Goal: Task Accomplishment & Management: Use online tool/utility

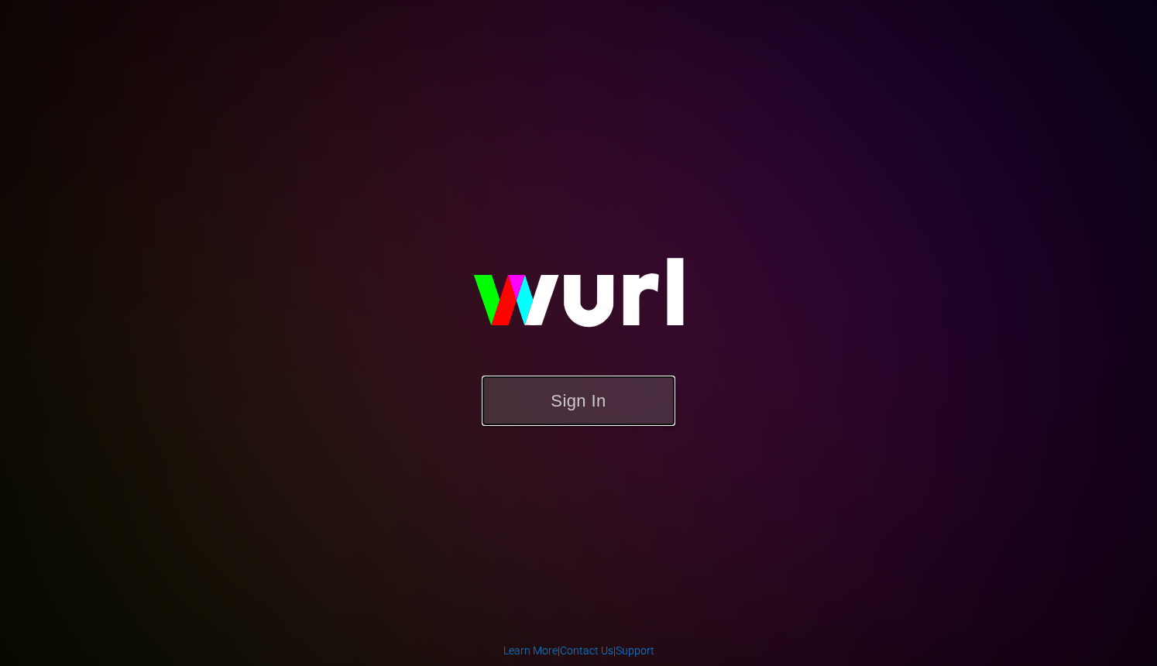
click at [644, 402] on button "Sign In" at bounding box center [579, 401] width 194 height 50
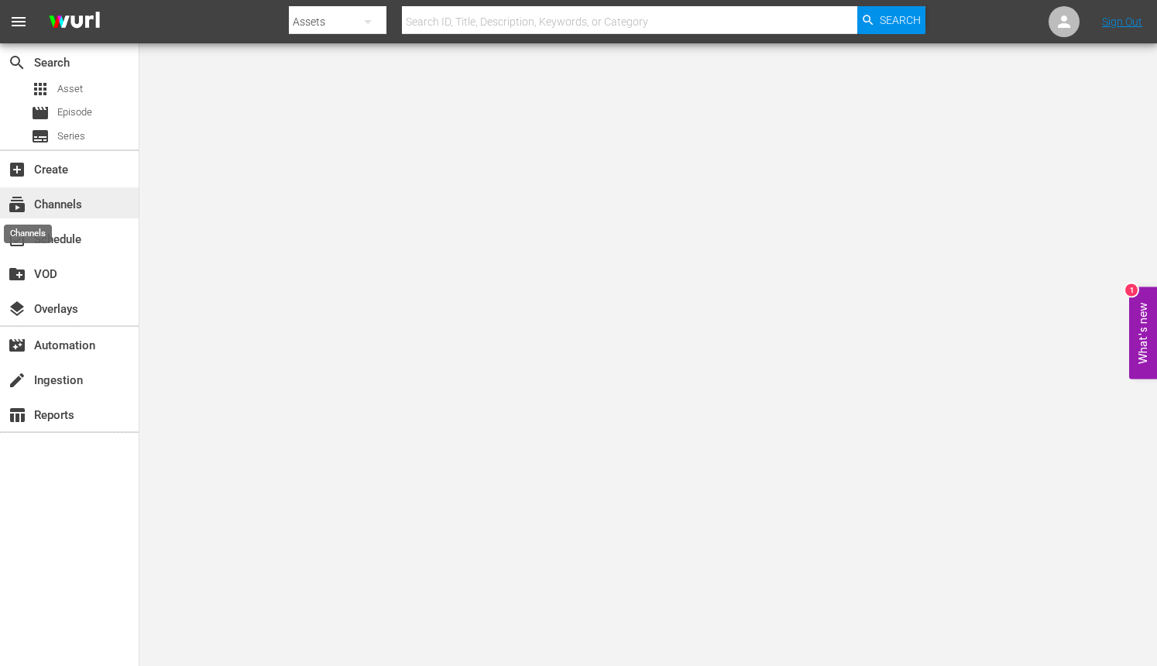
click at [20, 205] on span "subscriptions" at bounding box center [17, 204] width 19 height 19
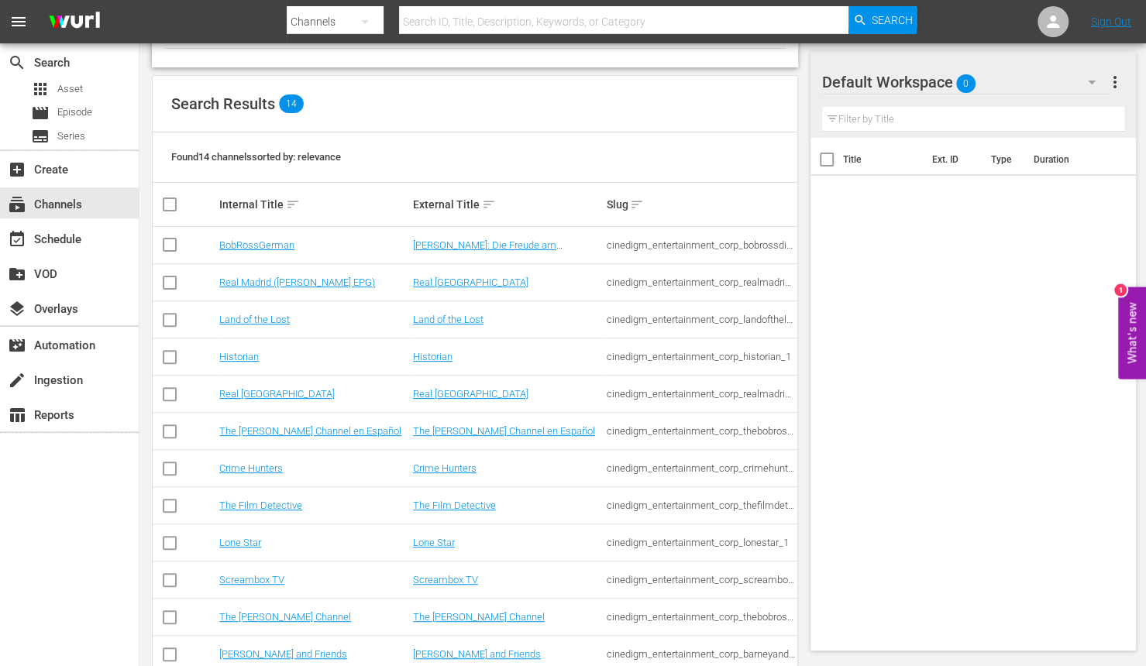
scroll to position [155, 0]
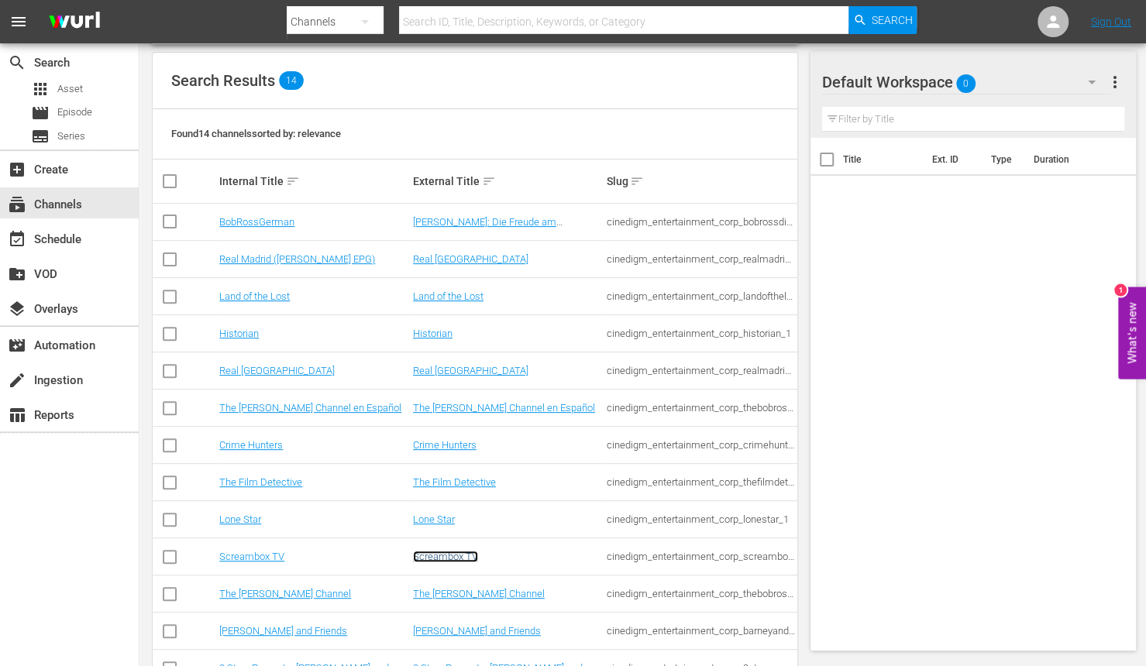
click at [417, 558] on link "Screambox TV" at bounding box center [445, 557] width 65 height 12
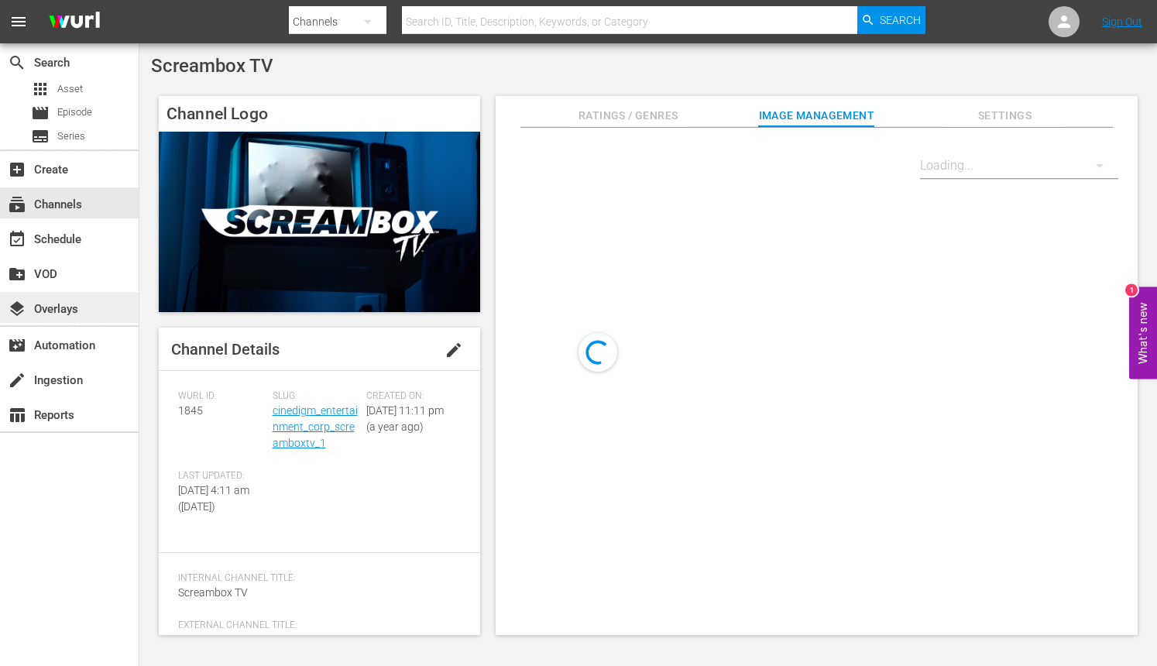
click at [57, 308] on div "layers Overlays" at bounding box center [43, 307] width 87 height 14
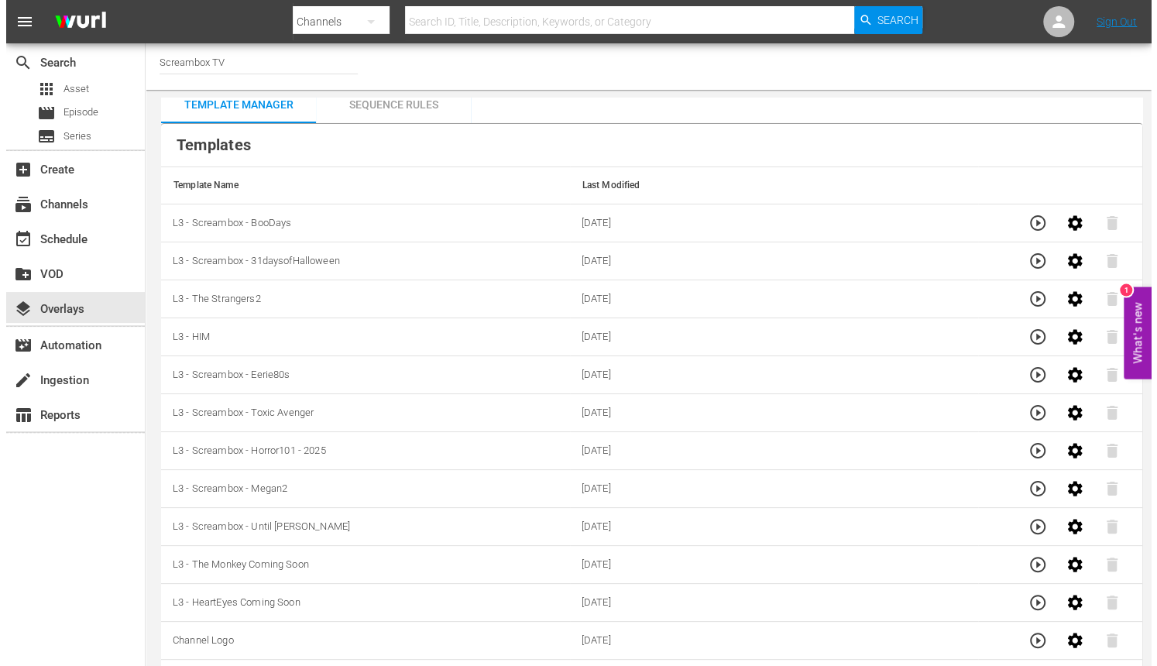
scroll to position [85, 0]
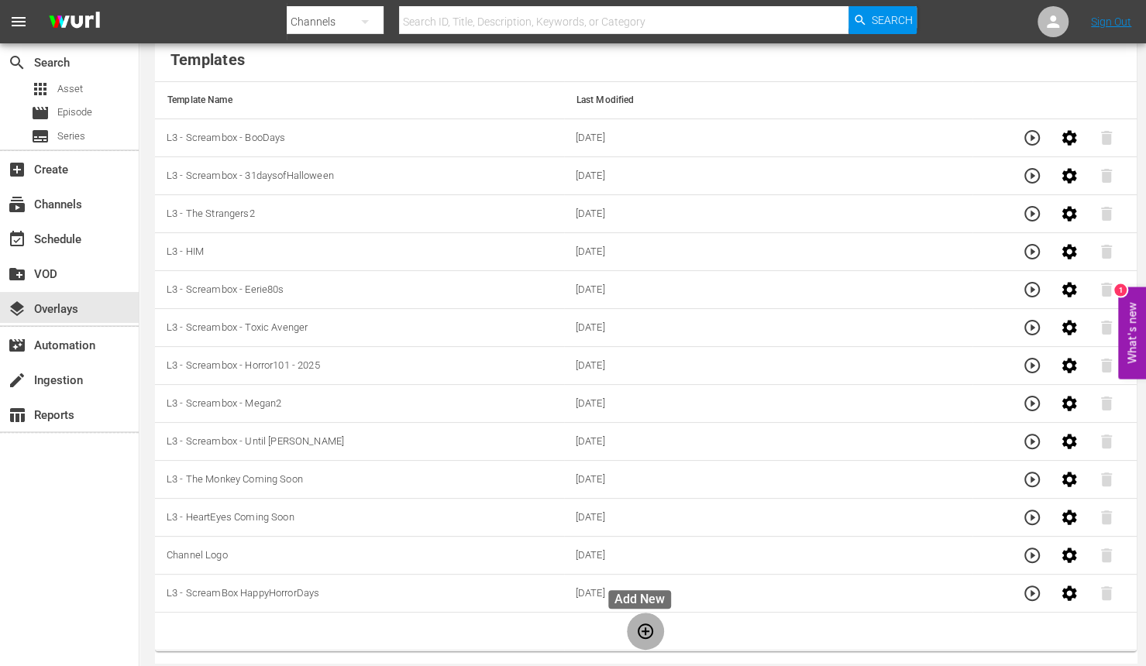
click at [643, 624] on icon "button" at bounding box center [645, 631] width 19 height 19
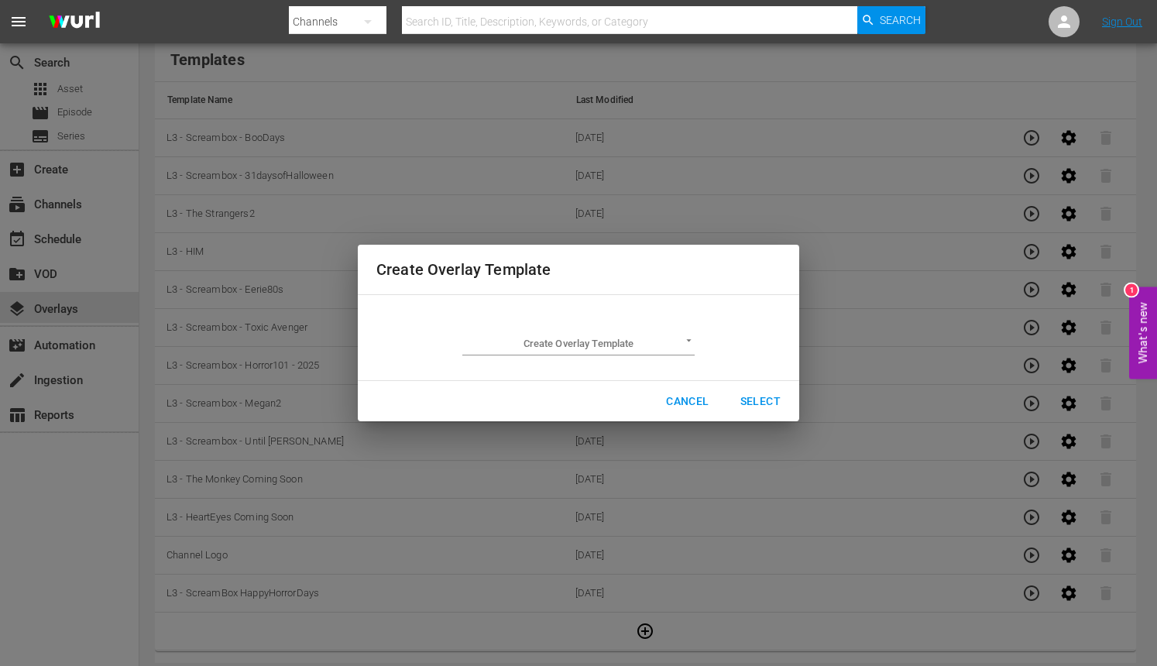
click at [683, 341] on body "menu Search By Channels Search ID, Title, Description, Keywords, or Category Se…" at bounding box center [578, 248] width 1157 height 666
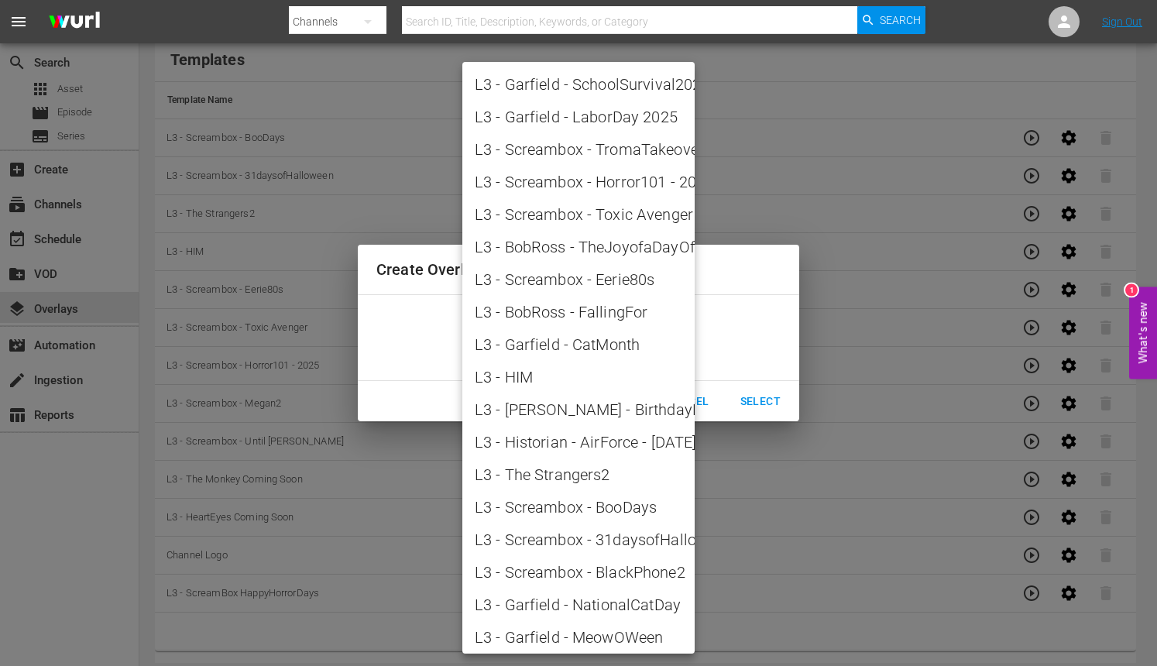
scroll to position [1958, 0]
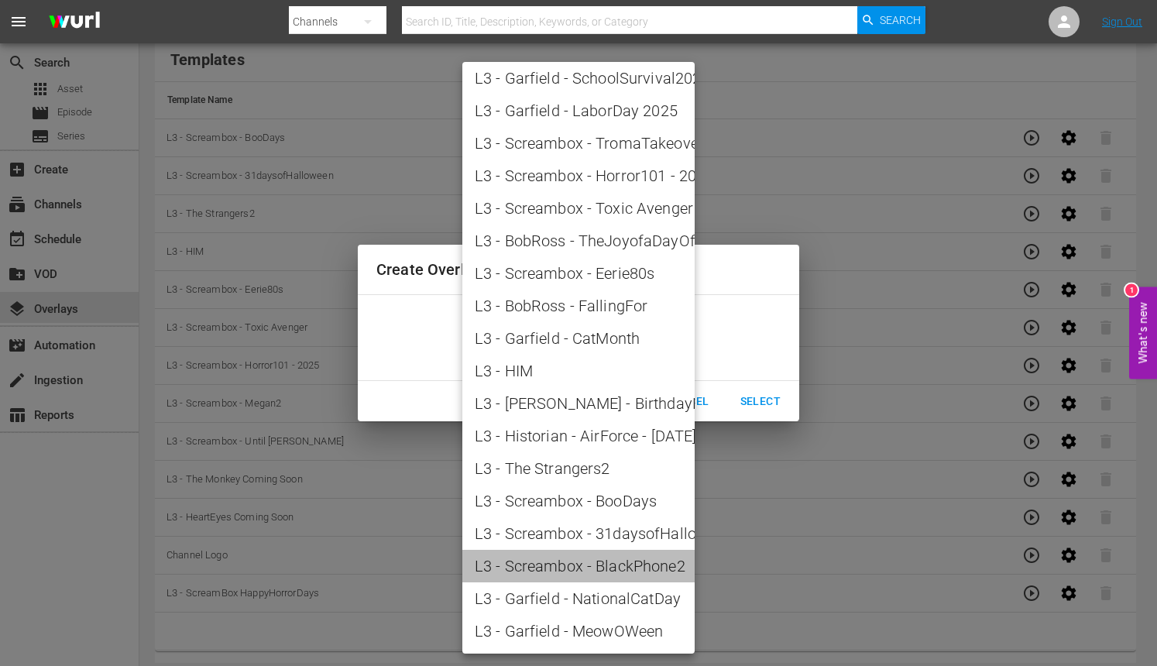
click at [603, 573] on span "L3 - Screambox - BlackPhone2" at bounding box center [579, 566] width 208 height 23
type input "L3 - Screambox - BlackPhone2"
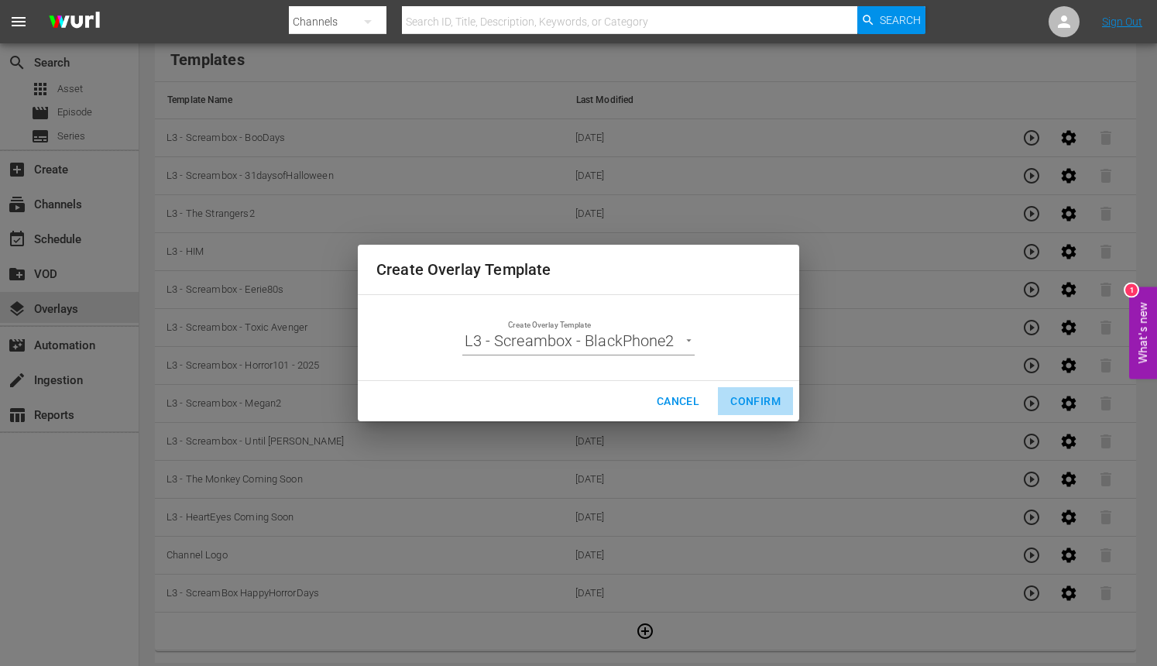
click at [777, 401] on span "Confirm" at bounding box center [756, 401] width 50 height 19
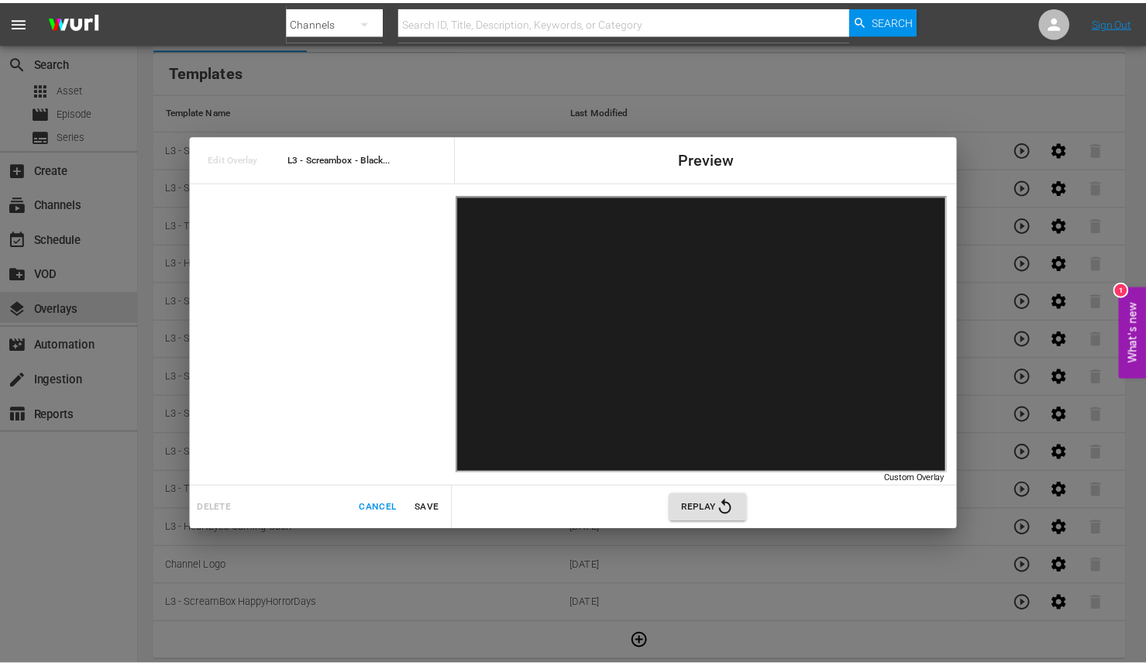
scroll to position [84, 0]
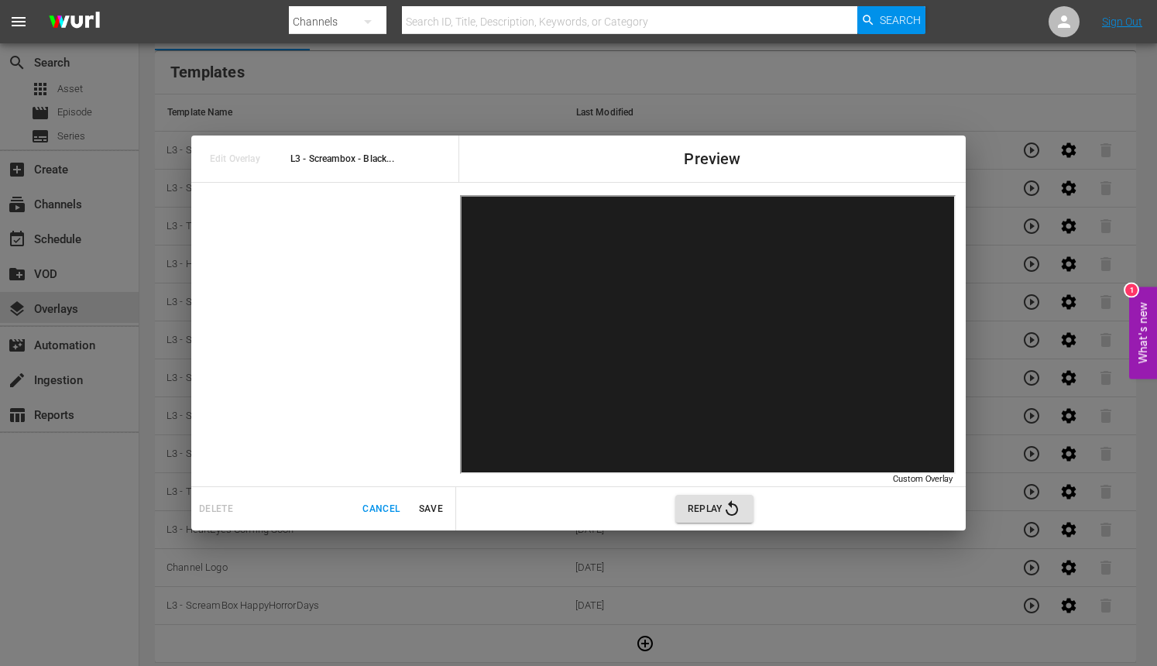
click at [383, 508] on span "Cancel" at bounding box center [381, 509] width 37 height 16
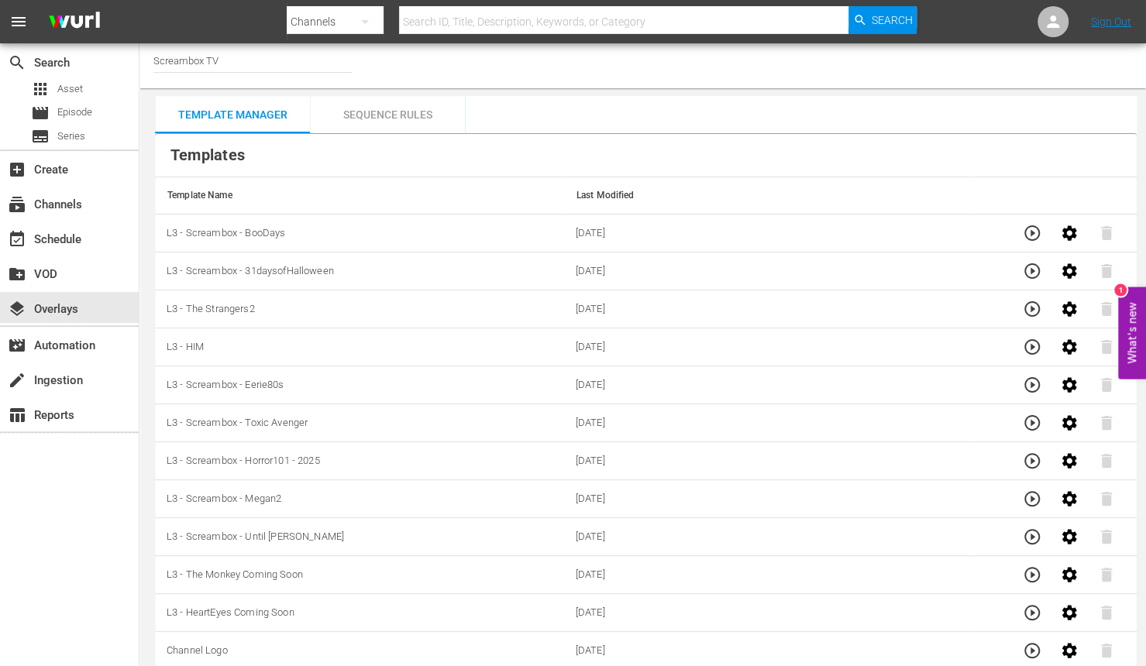
scroll to position [0, 0]
click at [378, 120] on div "Sequence Rules" at bounding box center [387, 116] width 155 height 37
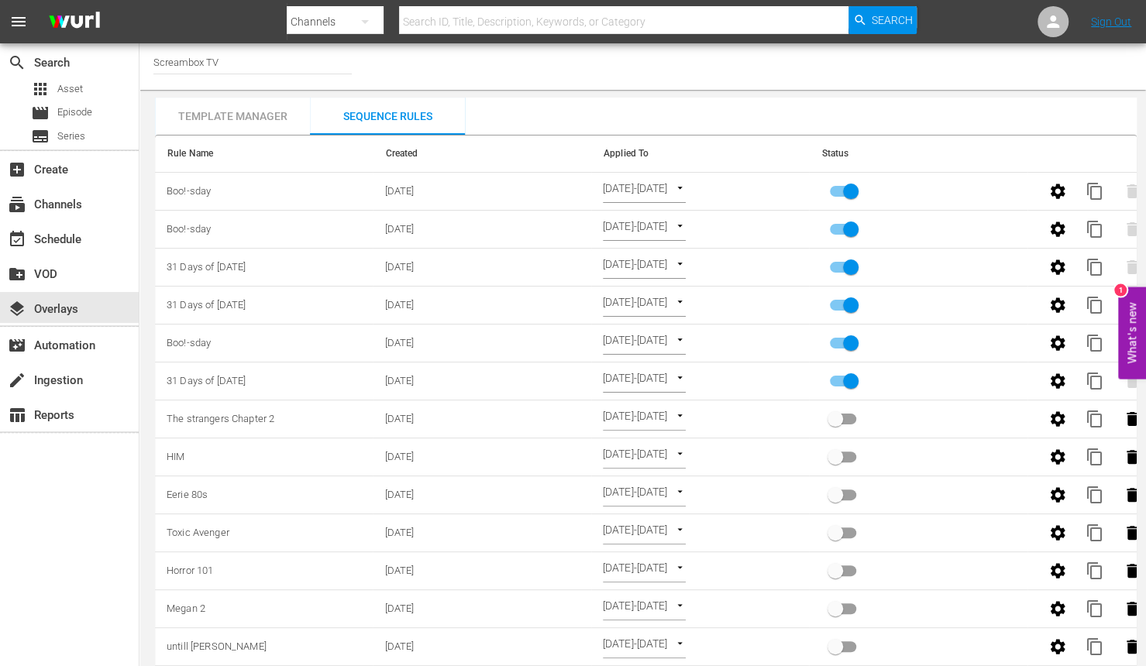
click at [211, 115] on div "Template Manager" at bounding box center [232, 116] width 155 height 37
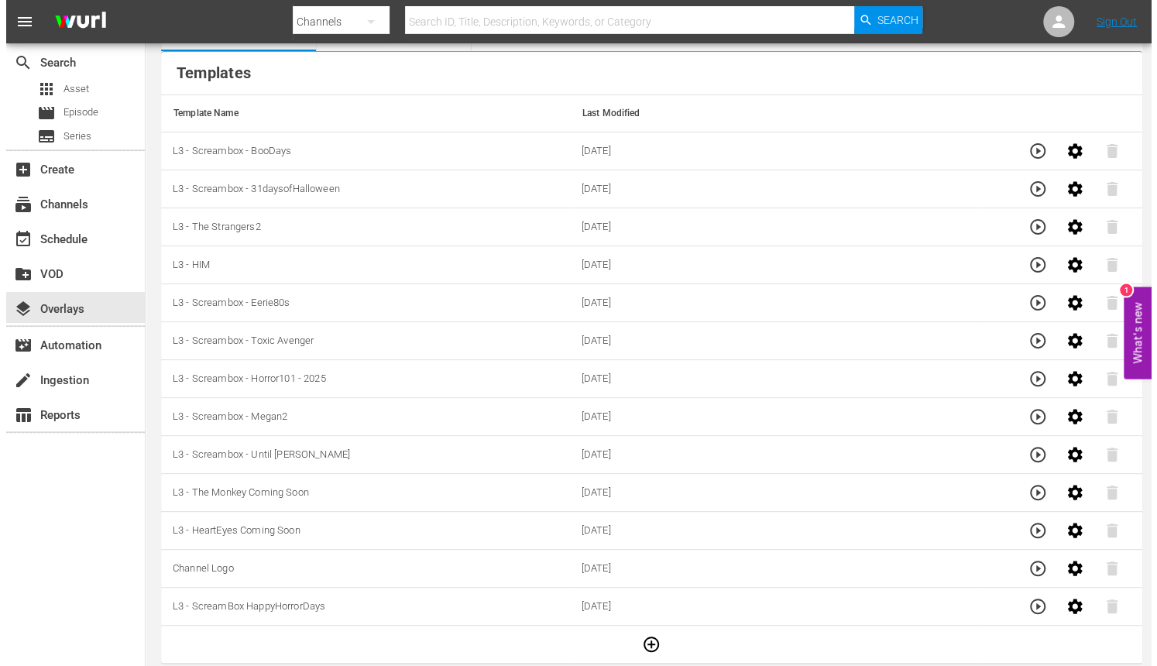
scroll to position [84, 0]
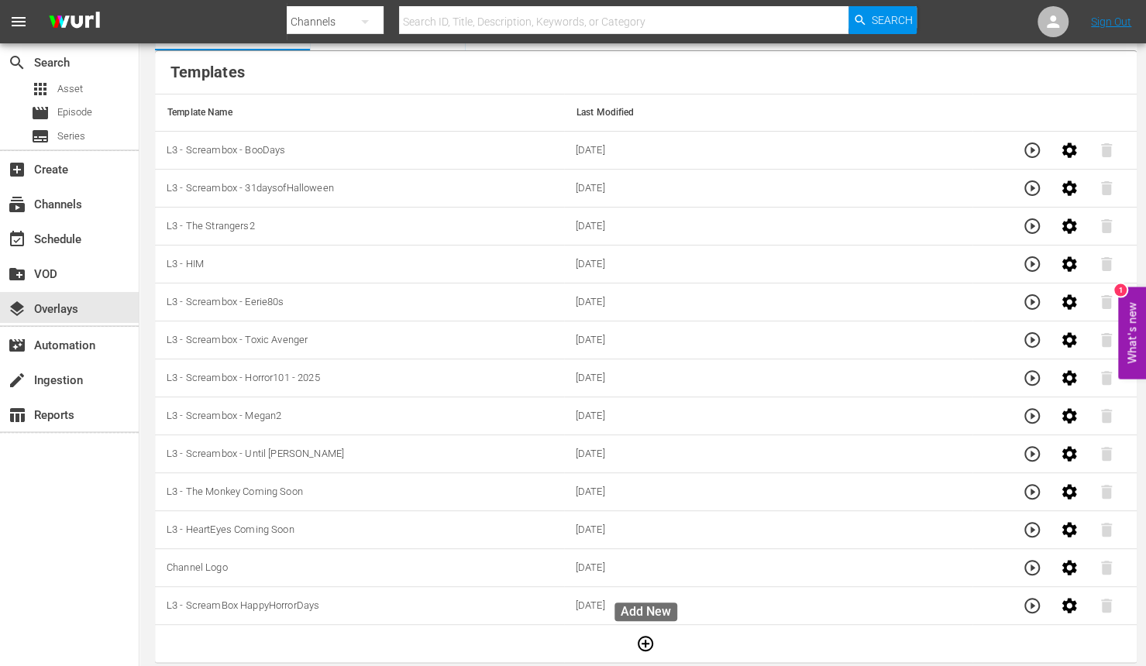
click at [650, 636] on icon "button" at bounding box center [645, 643] width 15 height 15
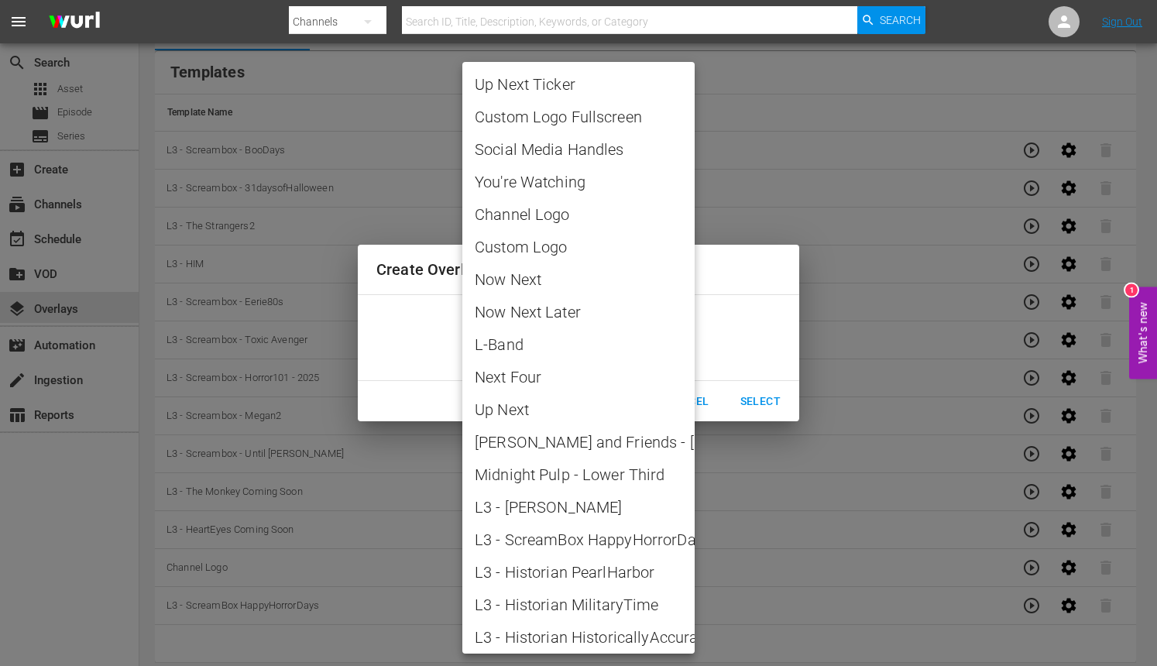
click at [601, 342] on body "menu Search By Channels Search ID, Title, Description, Keywords, or Category Se…" at bounding box center [578, 249] width 1157 height 666
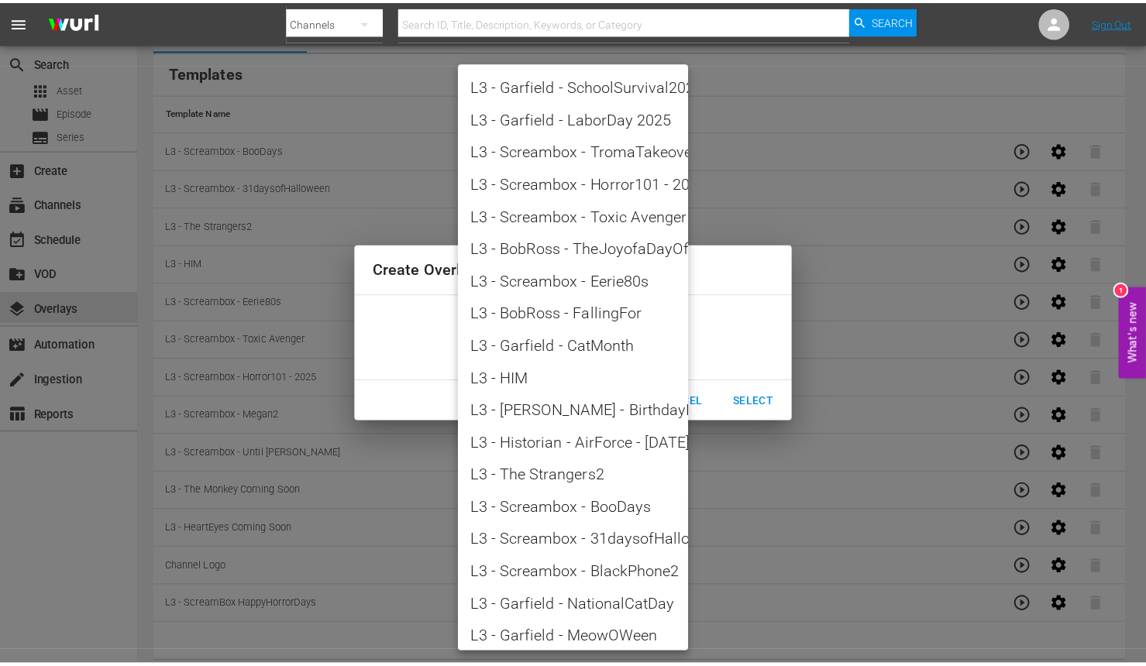
scroll to position [1958, 0]
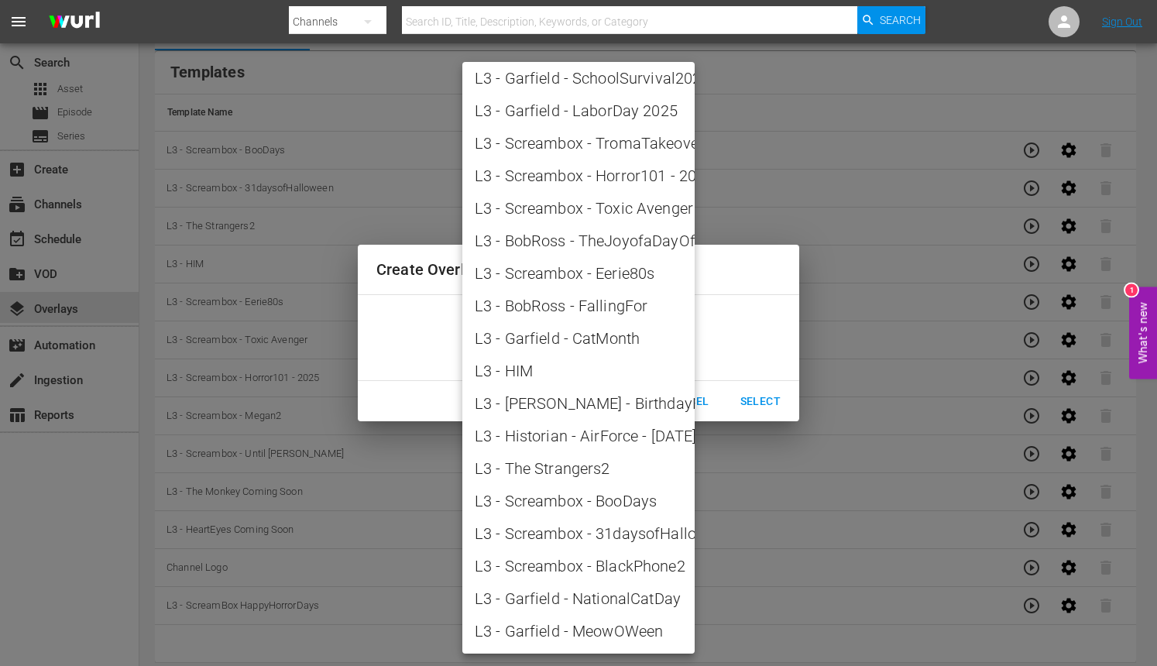
click at [597, 557] on span "L3 - Screambox - BlackPhone2" at bounding box center [579, 566] width 208 height 23
type input "L3 - Screambox - BlackPhone2"
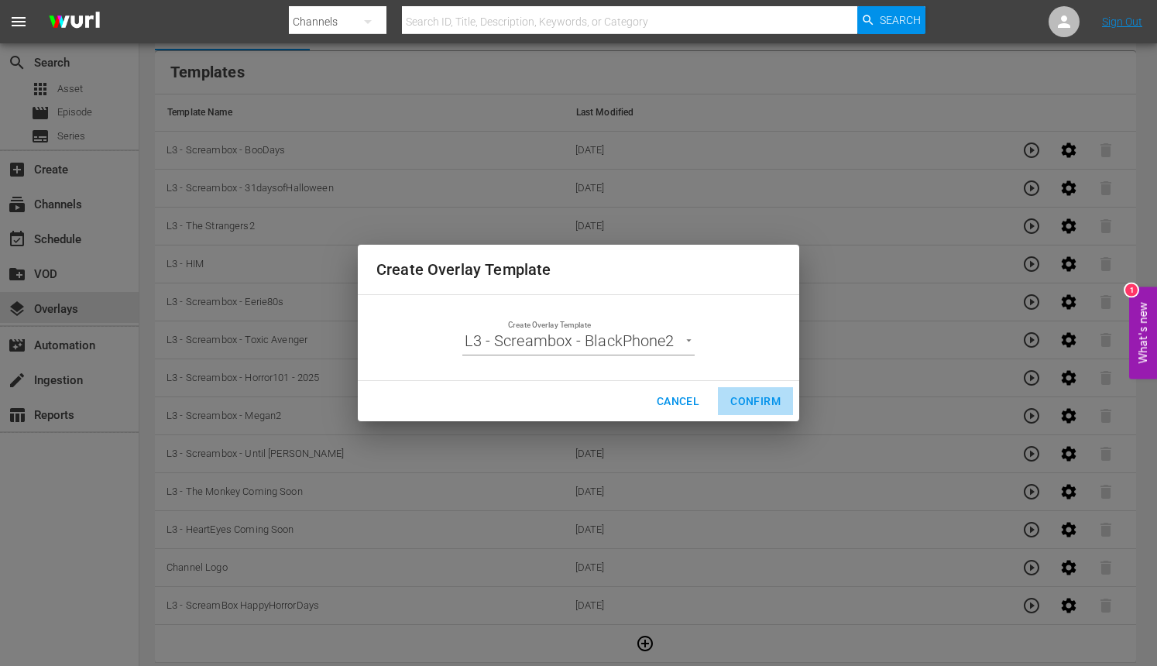
click at [748, 392] on span "Confirm" at bounding box center [756, 401] width 50 height 19
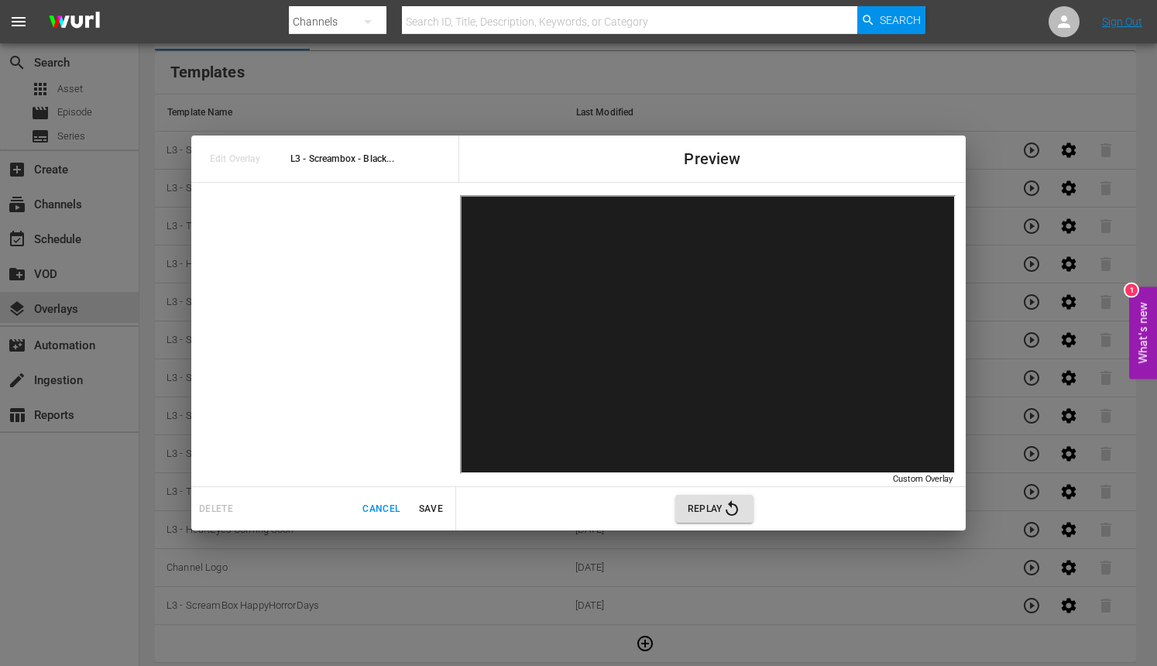
click at [429, 513] on span "Save" at bounding box center [430, 509] width 37 height 16
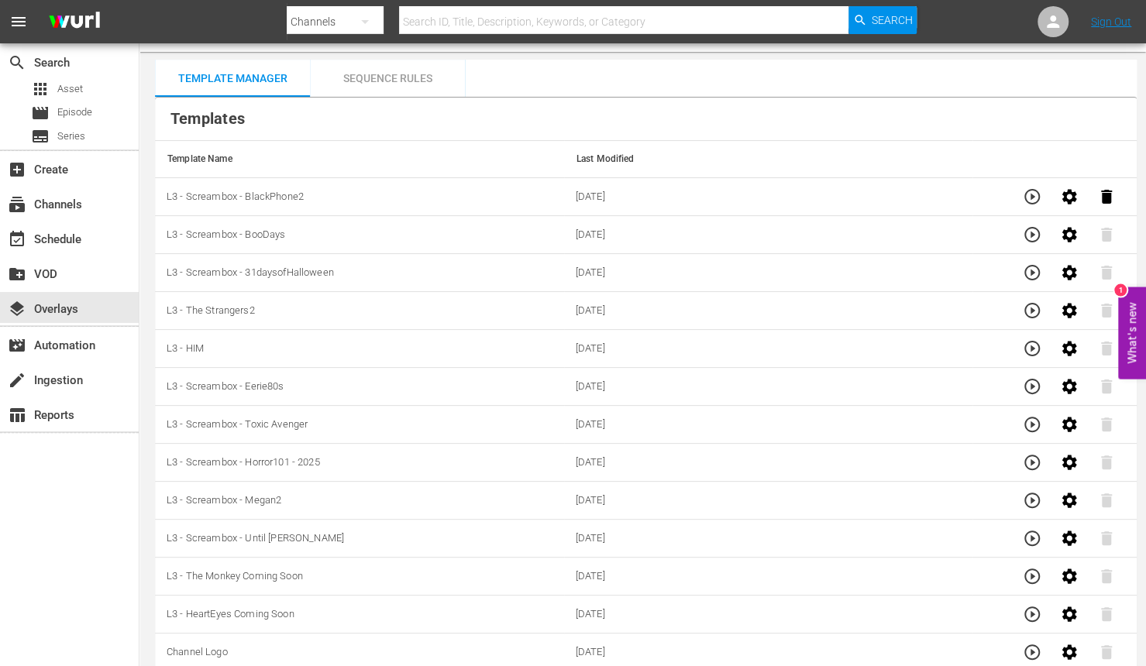
scroll to position [0, 0]
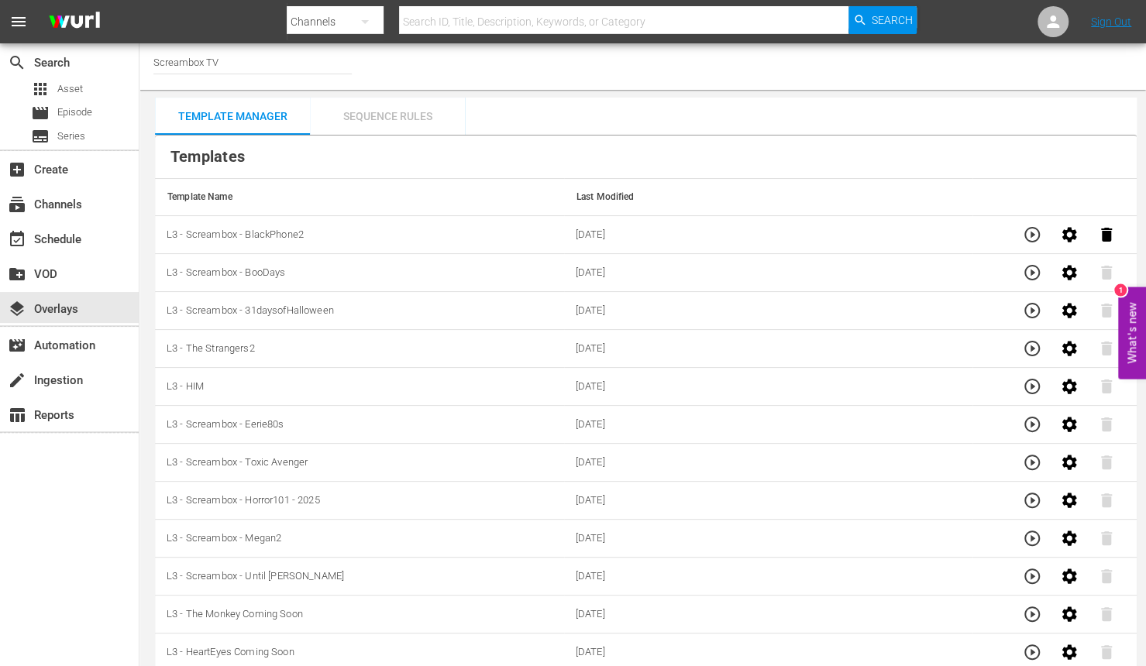
click at [406, 105] on div "Sequence Rules" at bounding box center [387, 116] width 155 height 37
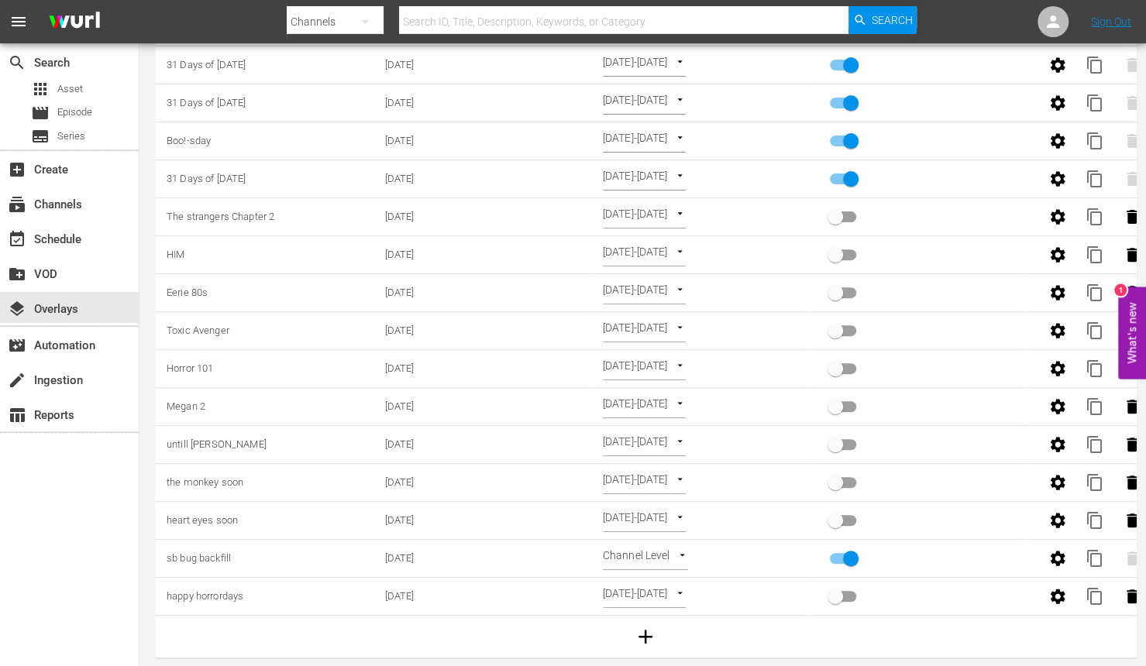
scroll to position [209, 0]
click at [649, 625] on icon "button" at bounding box center [645, 636] width 23 height 23
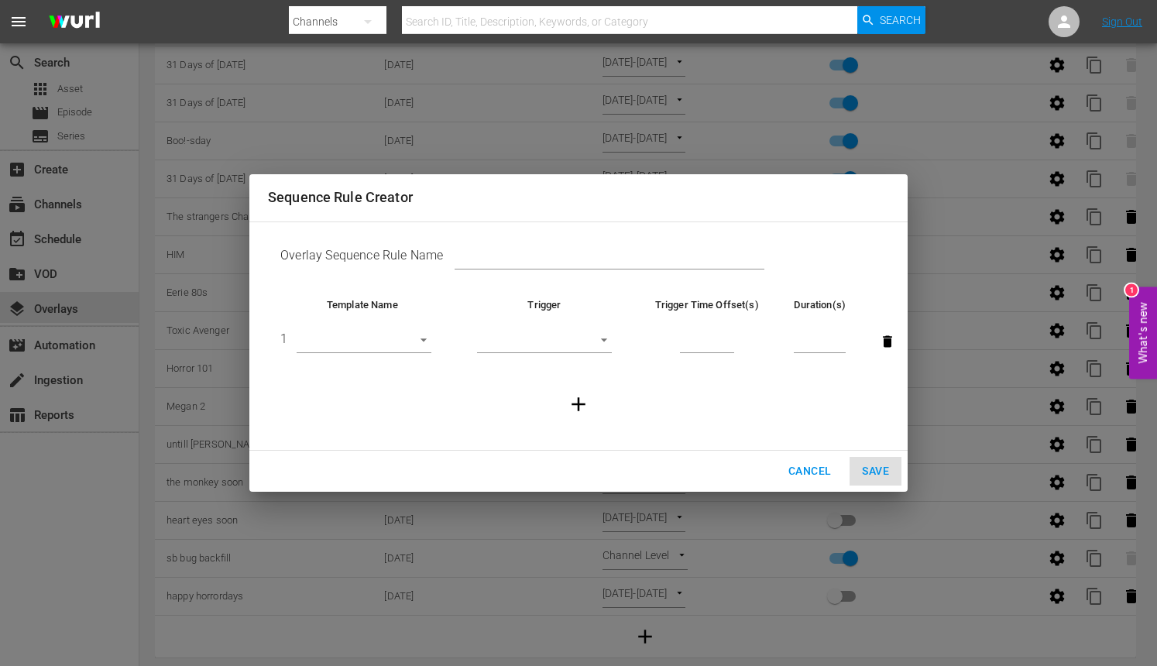
click at [538, 255] on input "text" at bounding box center [610, 258] width 310 height 23
paste input "Black Phone 2"
type input "Black Phone 2"
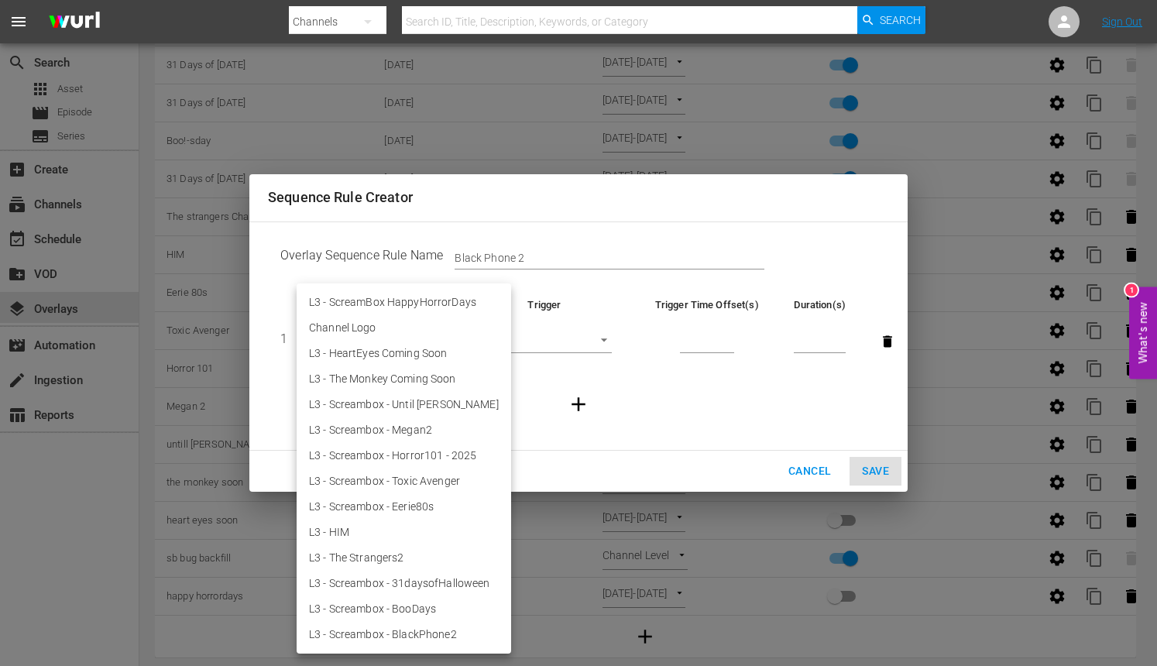
click at [421, 341] on body "menu Search By Channels Search ID, Title, Description, Keywords, or Category Se…" at bounding box center [578, 131] width 1157 height 666
click at [406, 636] on li "L3 - Screambox - BlackPhone2" at bounding box center [404, 635] width 215 height 26
type input "30801"
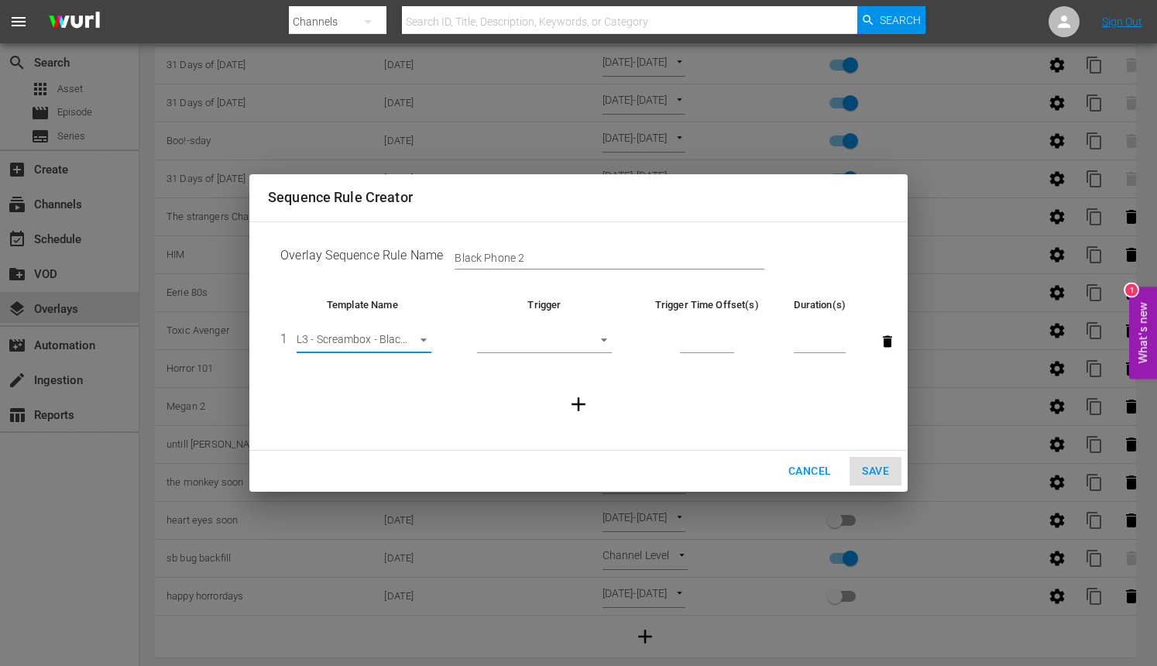
click at [554, 335] on body "menu Search By Channels Search ID, Title, Description, Keywords, or Category Se…" at bounding box center [578, 131] width 1157 height 666
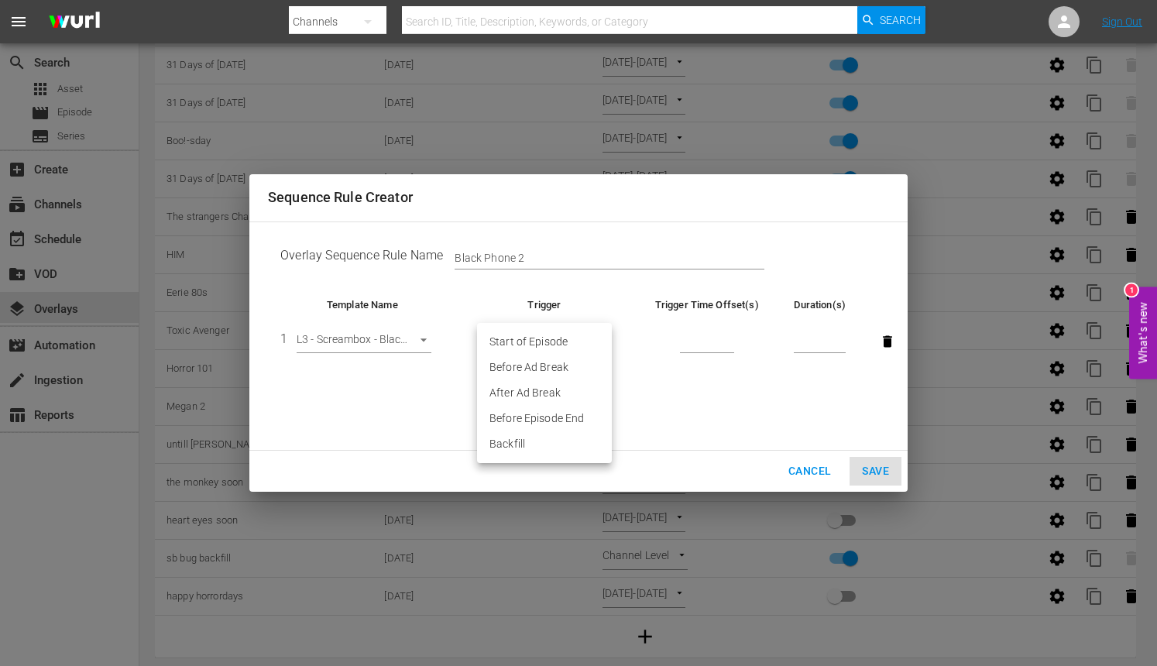
click at [569, 415] on li "Before Episode End" at bounding box center [544, 419] width 135 height 26
type input "END_OF_EPISODE"
click at [682, 346] on input "number" at bounding box center [707, 342] width 54 height 23
type input "60"
click at [810, 342] on input "number" at bounding box center [820, 342] width 52 height 23
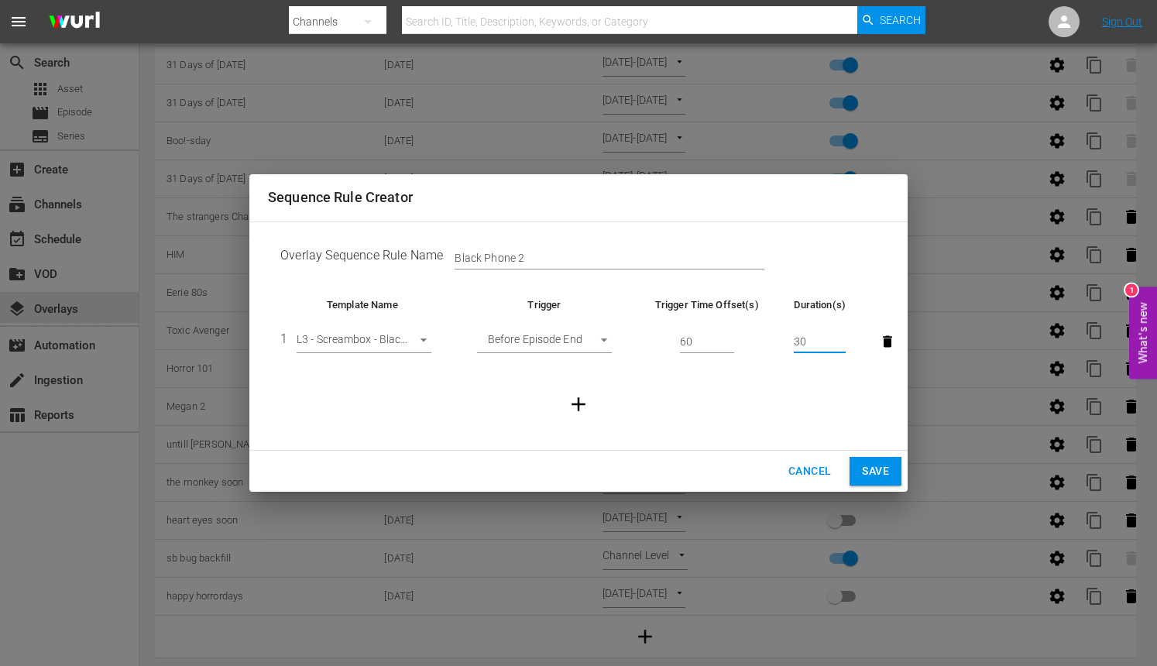
type input "30"
click at [857, 480] on button "Save" at bounding box center [876, 471] width 52 height 29
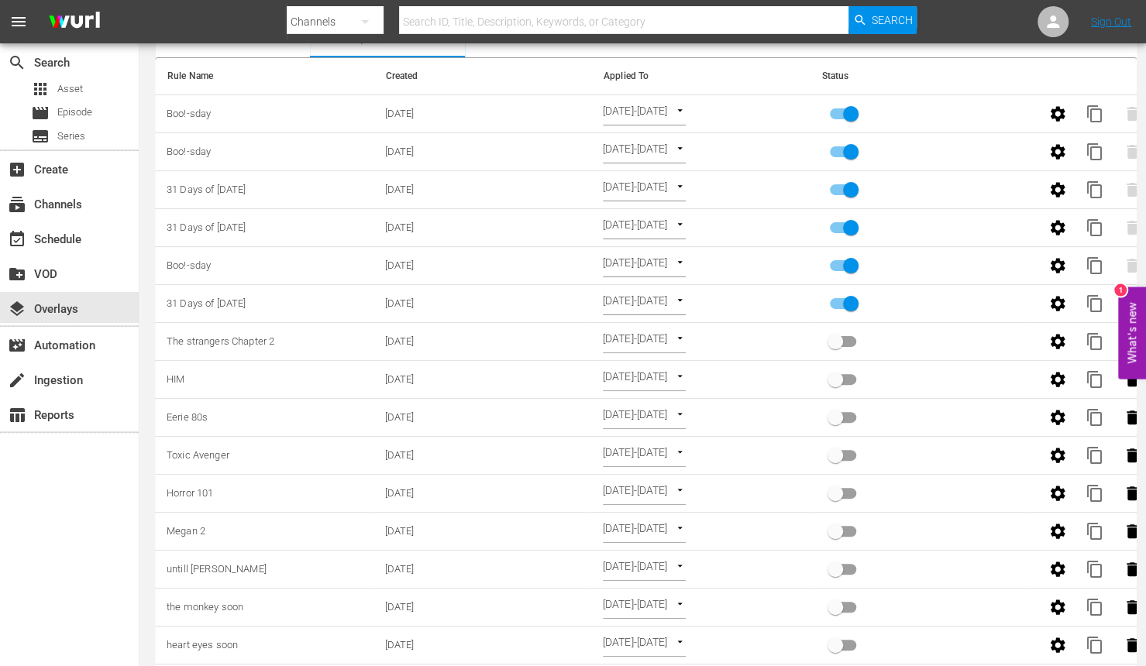
scroll to position [0, 0]
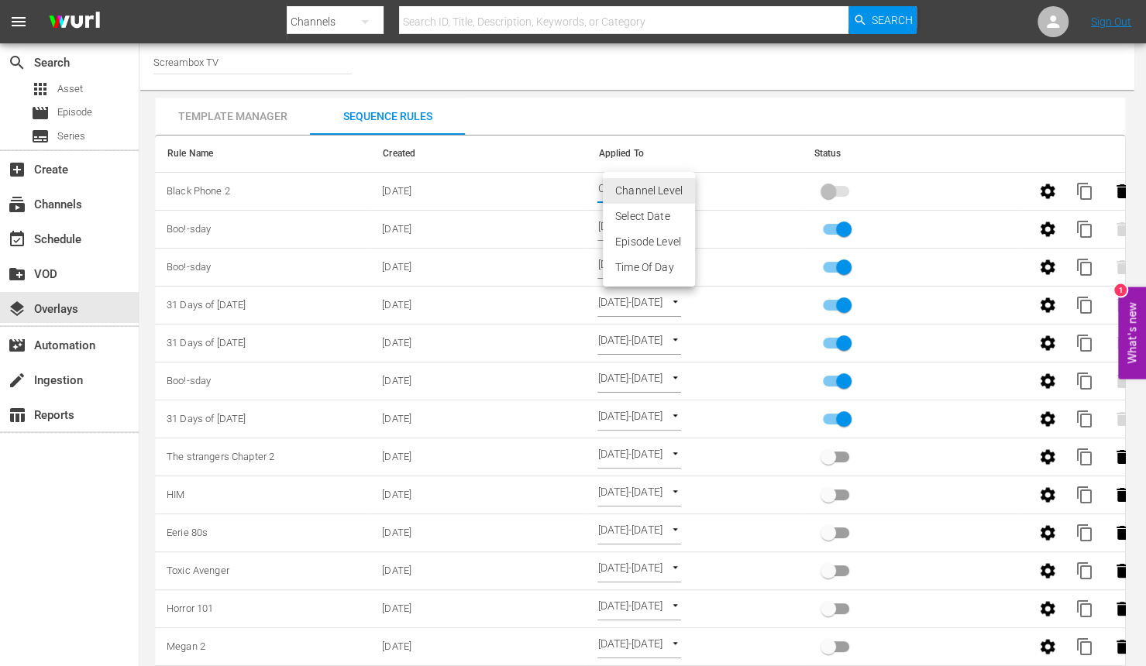
click at [670, 184] on body "menu Search By Channels Search ID, Title, Description, Keywords, or Category Se…" at bounding box center [573, 333] width 1146 height 666
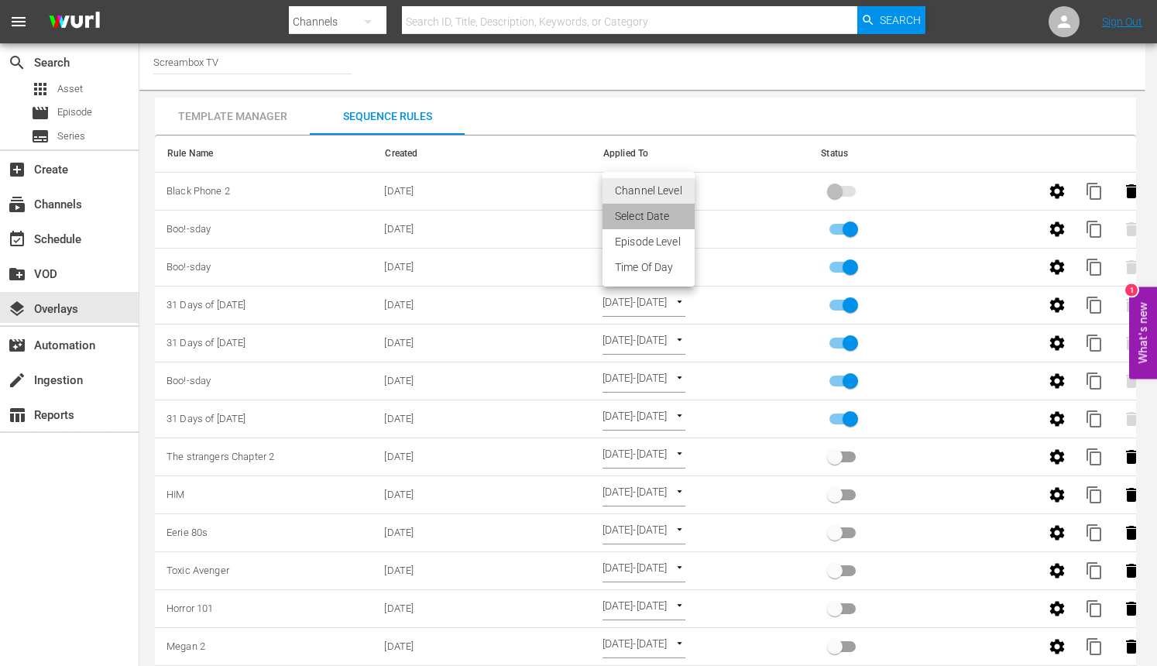
click at [668, 212] on li "Select Date" at bounding box center [649, 217] width 92 height 26
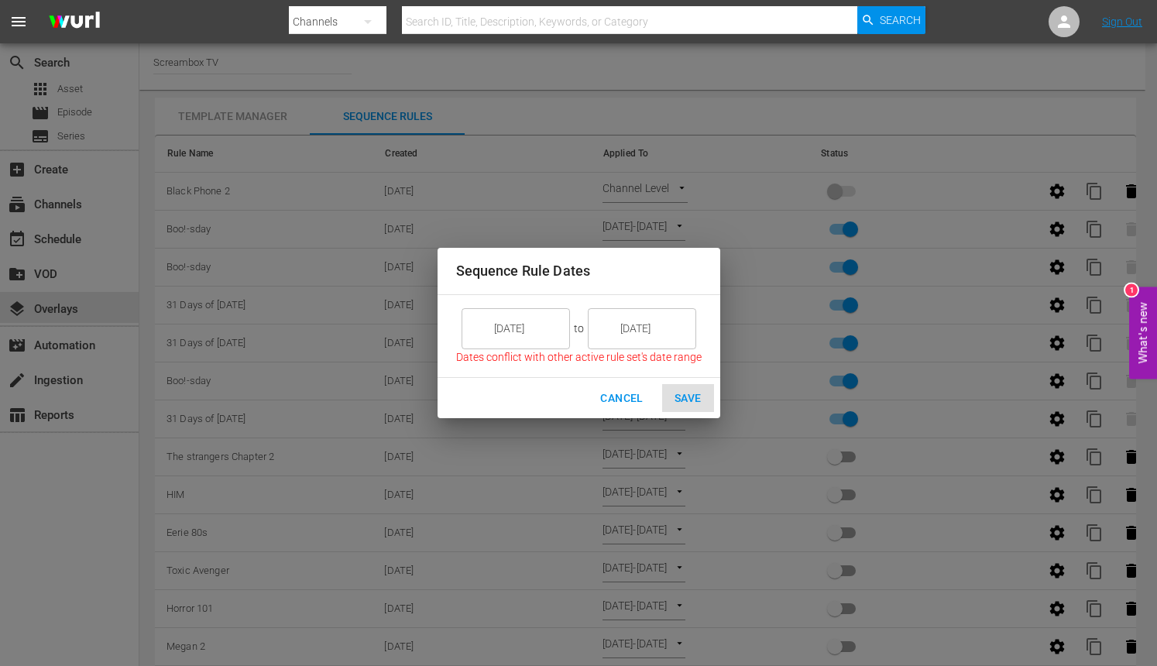
click at [535, 342] on input "[DATE]" at bounding box center [526, 329] width 87 height 42
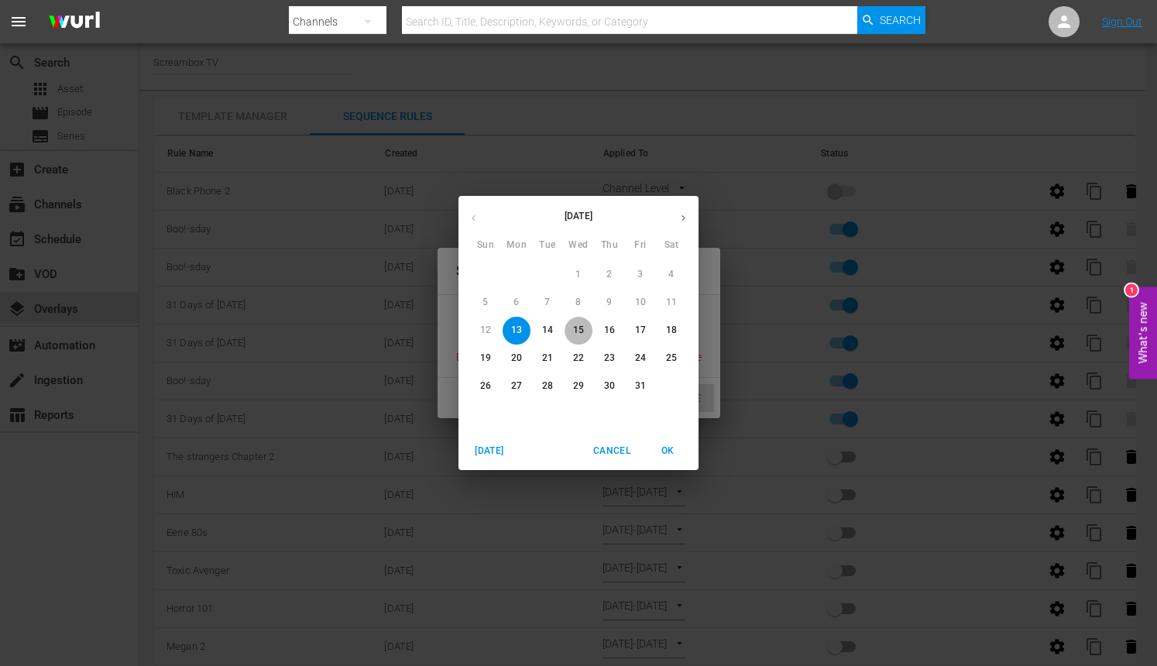
click at [571, 331] on span "15" at bounding box center [579, 330] width 28 height 13
type input "[DATE]"
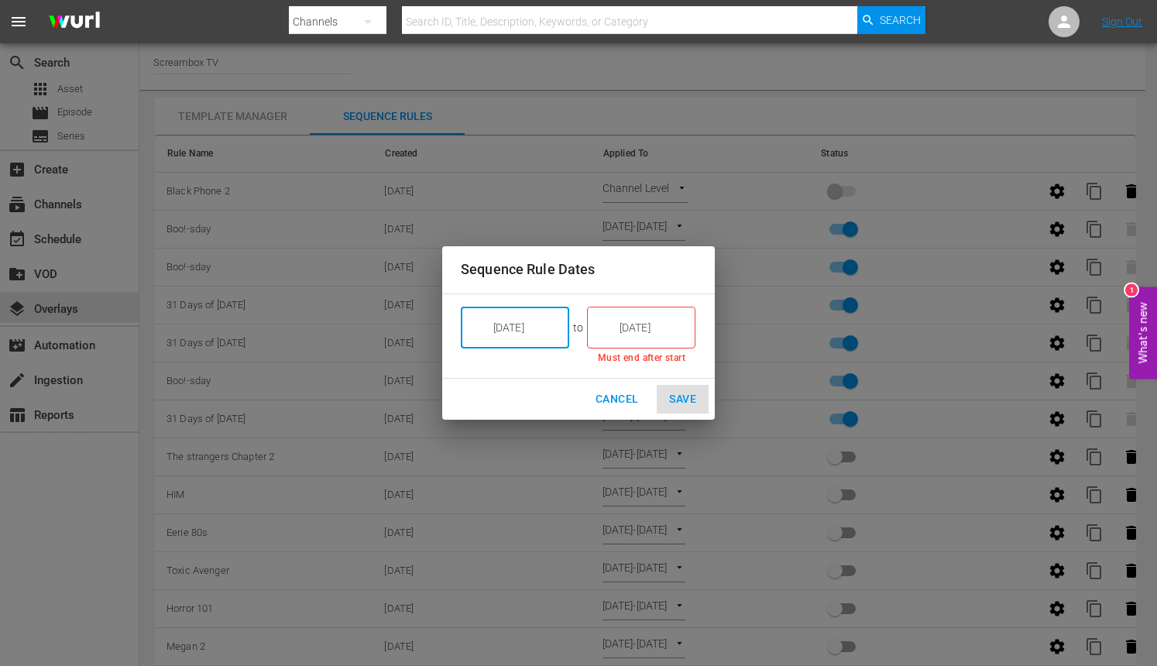
click at [665, 333] on input "[DATE]" at bounding box center [652, 328] width 87 height 42
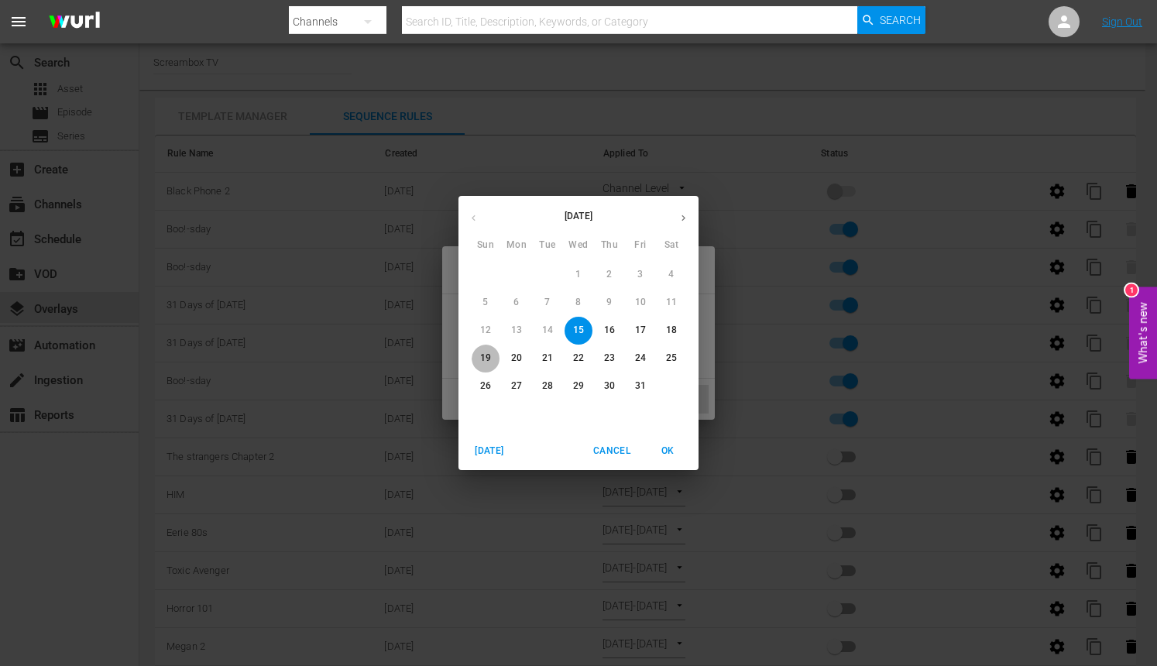
click at [480, 361] on p "19" at bounding box center [485, 358] width 11 height 13
type input "[DATE]"
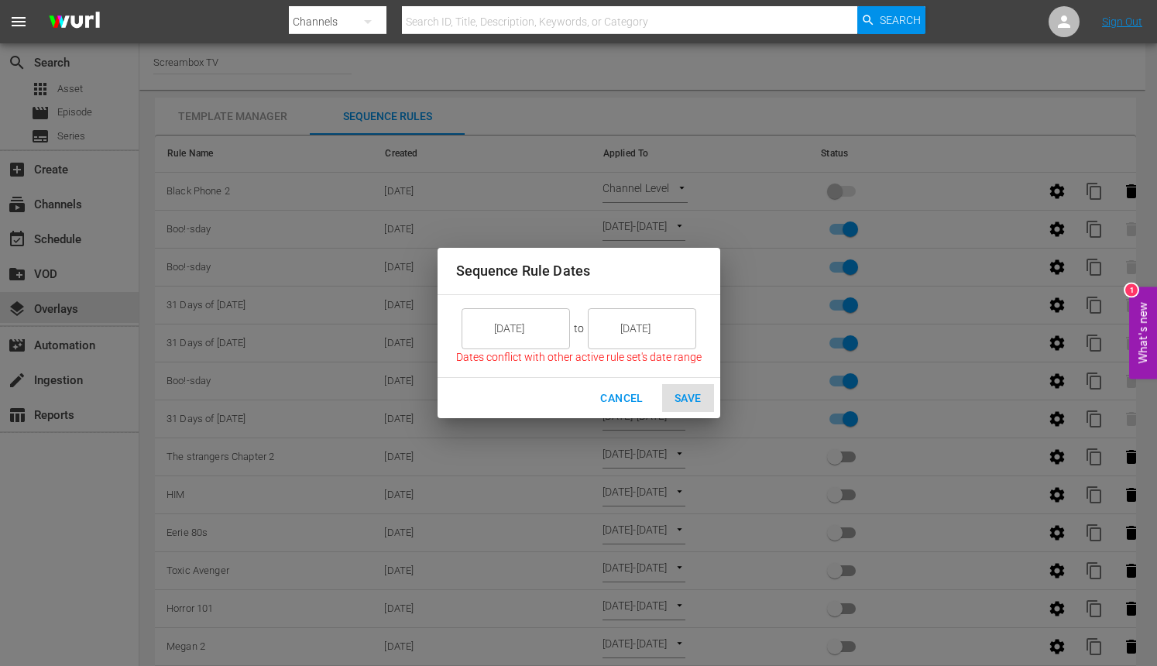
click at [683, 404] on div "Cancel Save" at bounding box center [579, 398] width 283 height 41
click at [612, 396] on span "Cancel" at bounding box center [621, 398] width 43 height 19
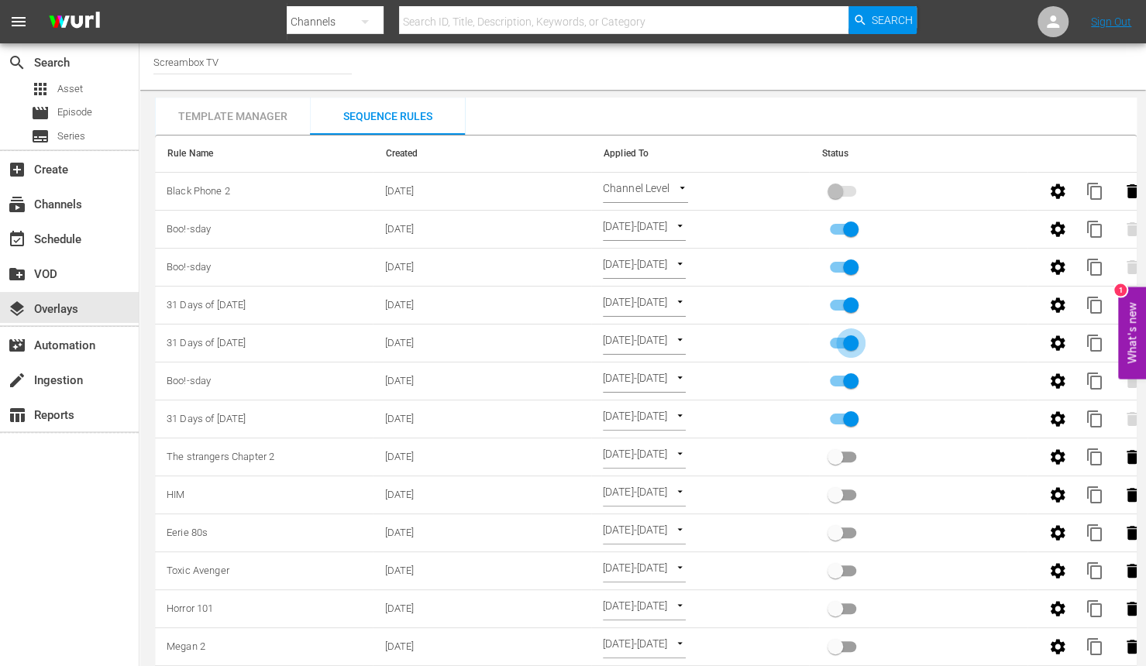
click at [848, 339] on input "primary checkbox" at bounding box center [850, 346] width 88 height 29
checkbox input "false"
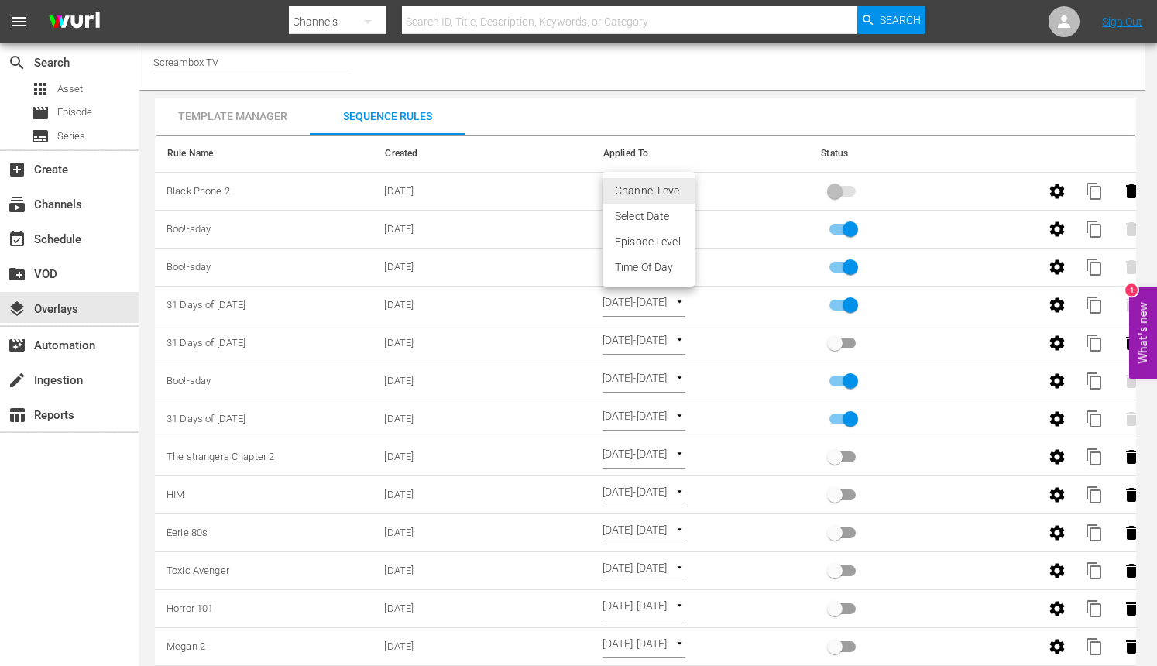
click at [677, 191] on body "menu Search By Channels Search ID, Title, Description, Keywords, or Category Se…" at bounding box center [578, 333] width 1157 height 666
click at [662, 215] on li "Select Date" at bounding box center [649, 217] width 92 height 26
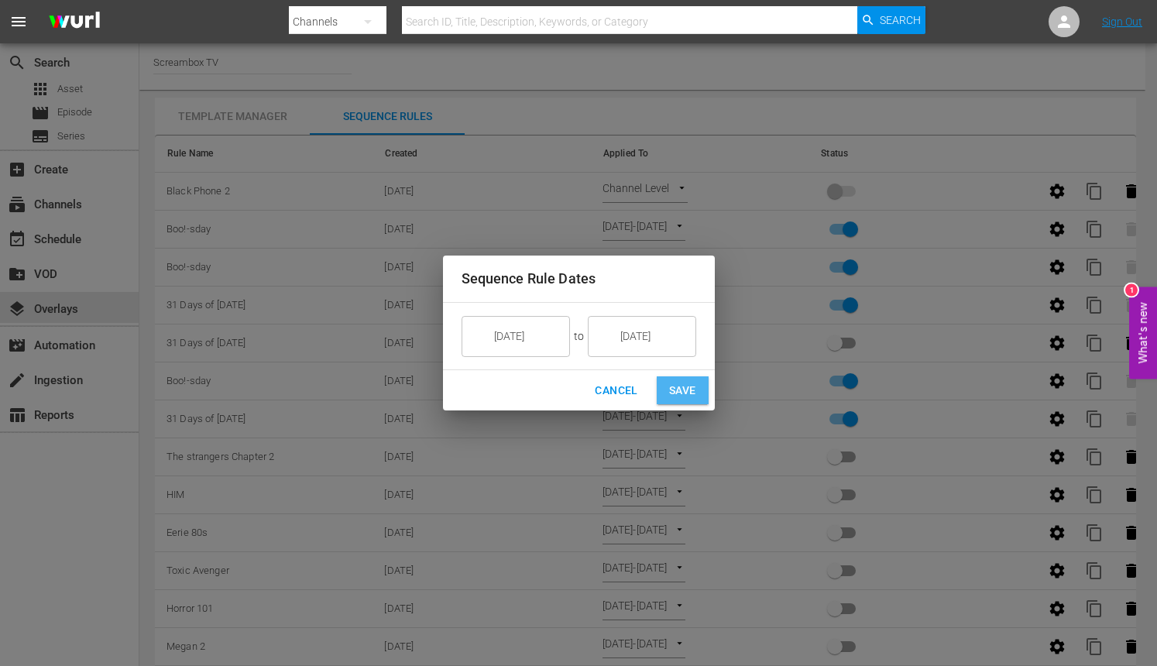
click at [669, 389] on span "Save" at bounding box center [682, 390] width 27 height 19
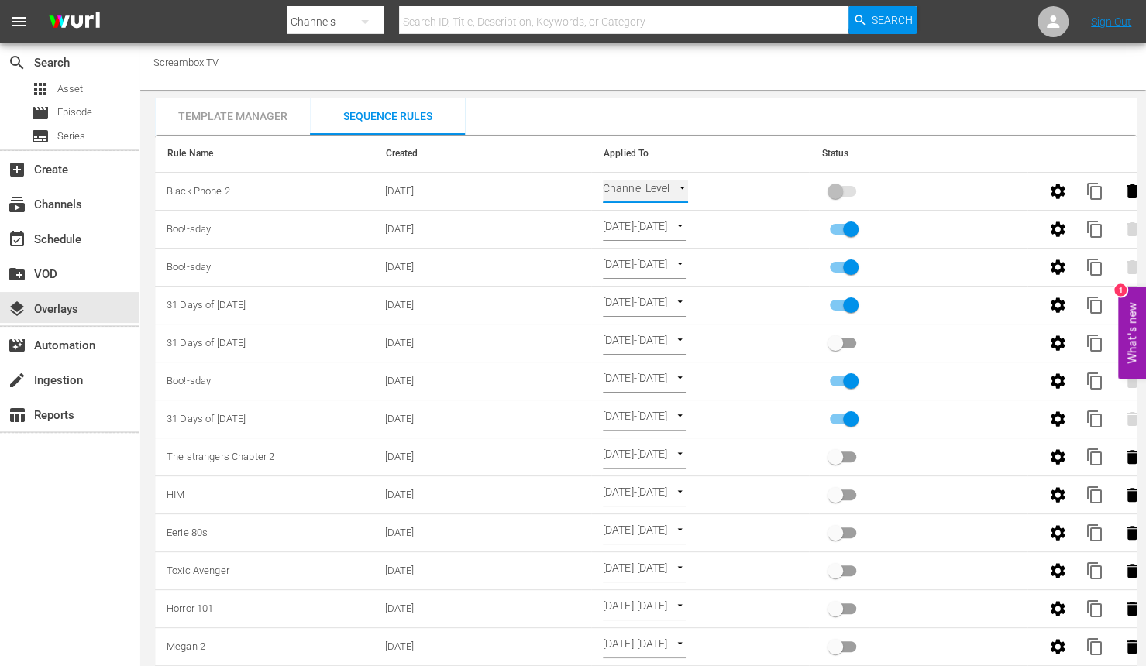
type input "SELECT_DATE"
click at [832, 187] on input "primary checkbox" at bounding box center [835, 194] width 88 height 29
checkbox input "true"
